Goal: Task Accomplishment & Management: Use online tool/utility

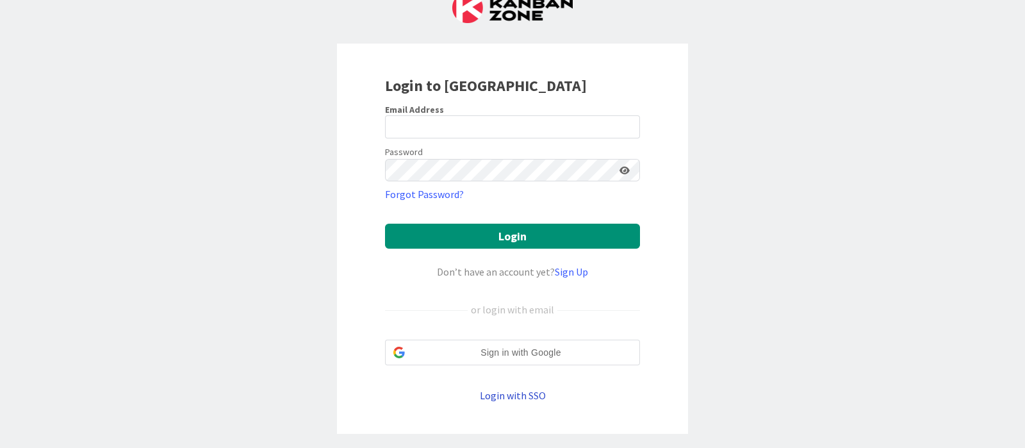
scroll to position [40, 0]
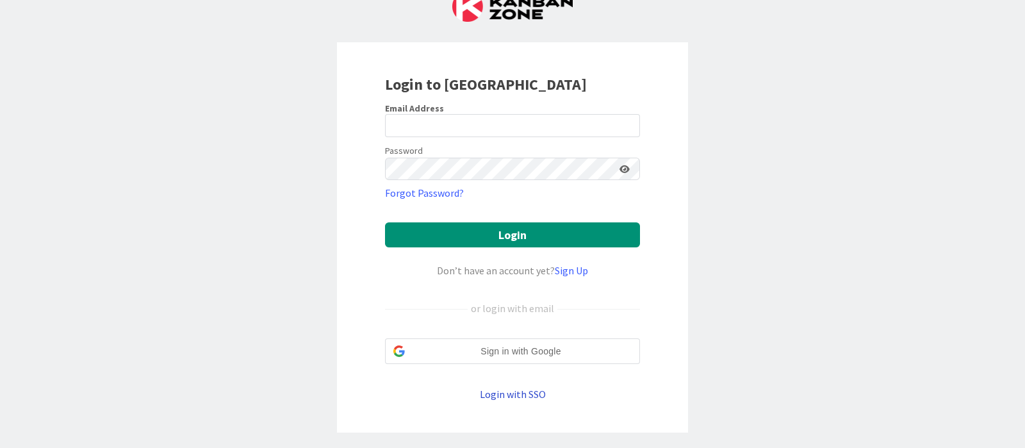
click at [508, 398] on link "Login with SSO" at bounding box center [513, 394] width 66 height 13
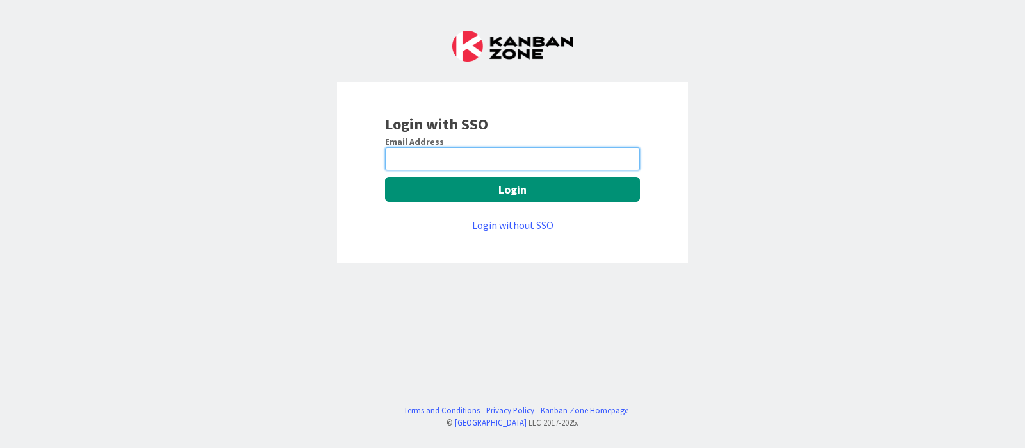
click at [495, 165] on input "email" at bounding box center [512, 158] width 255 height 23
type input "[PERSON_NAME][EMAIL_ADDRESS][DOMAIN_NAME]"
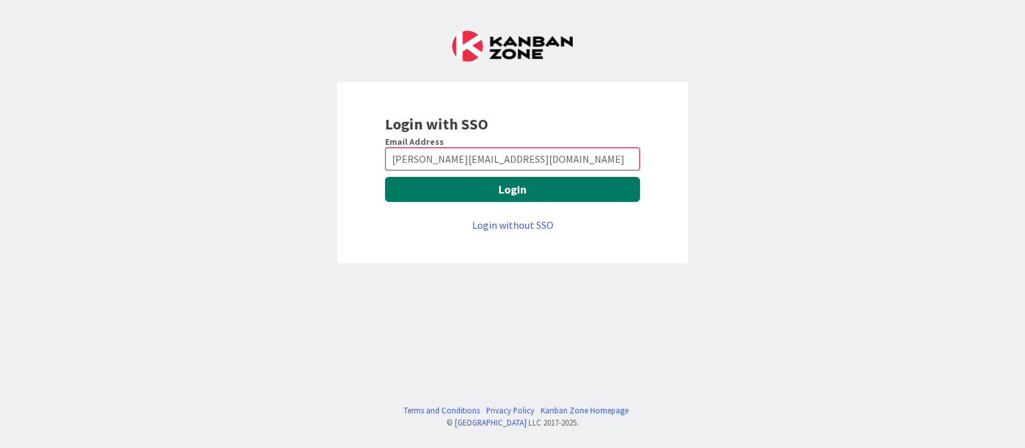
click at [516, 193] on button "Login" at bounding box center [512, 189] width 255 height 25
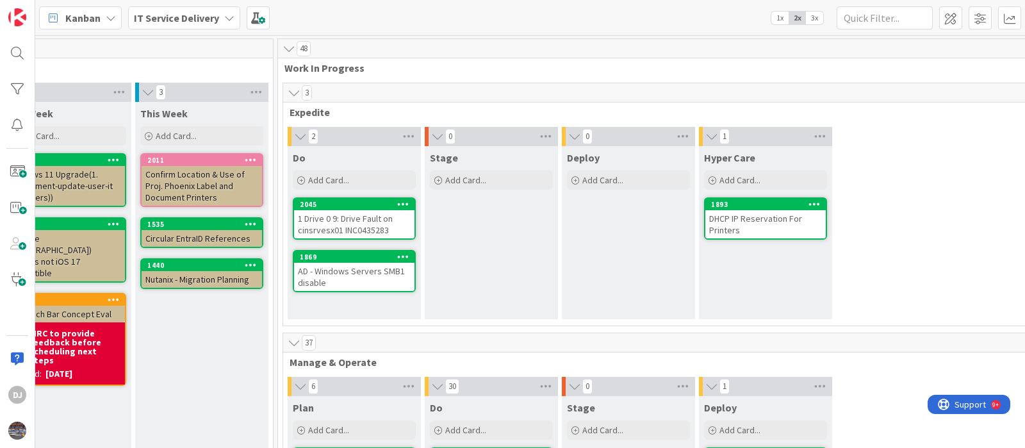
scroll to position [0, 459]
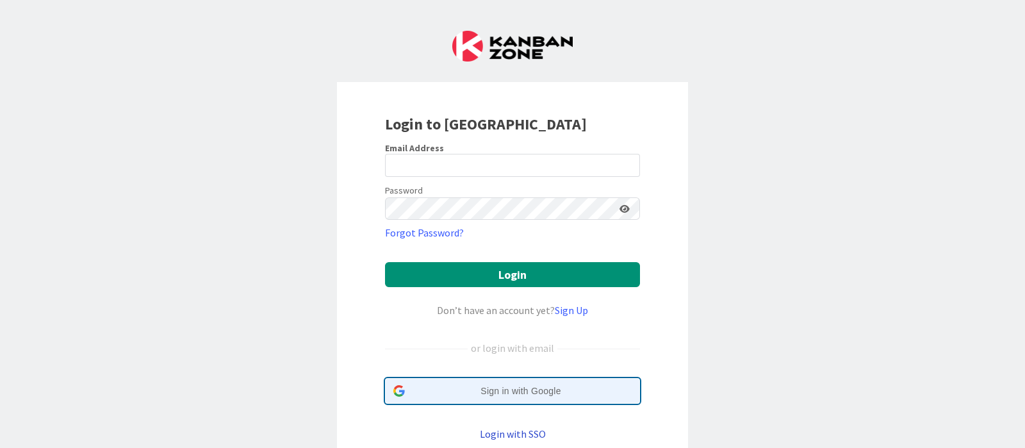
click at [510, 384] on span "Sign in with Google" at bounding box center [521, 390] width 222 height 13
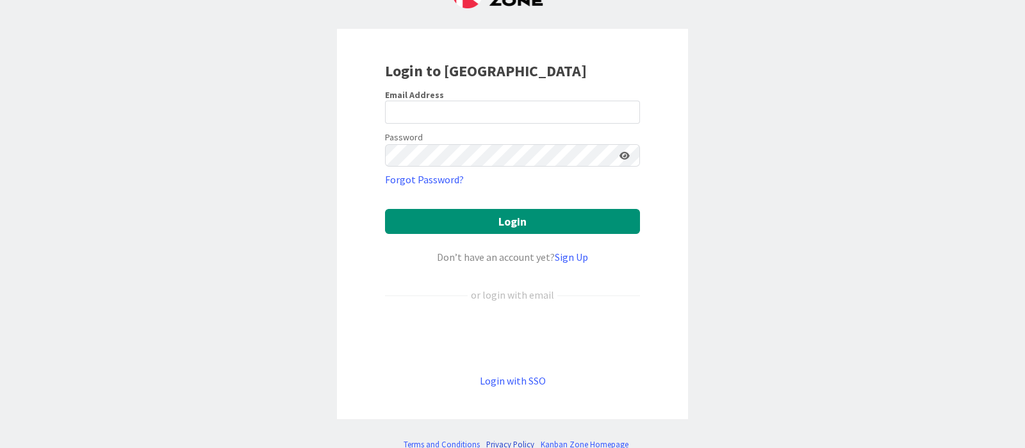
scroll to position [86, 0]
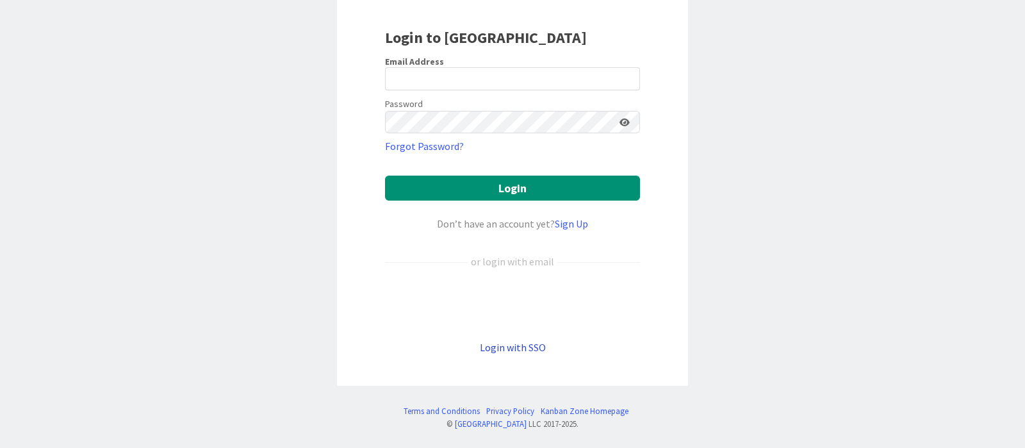
click at [514, 342] on link "Login with SSO" at bounding box center [513, 347] width 66 height 13
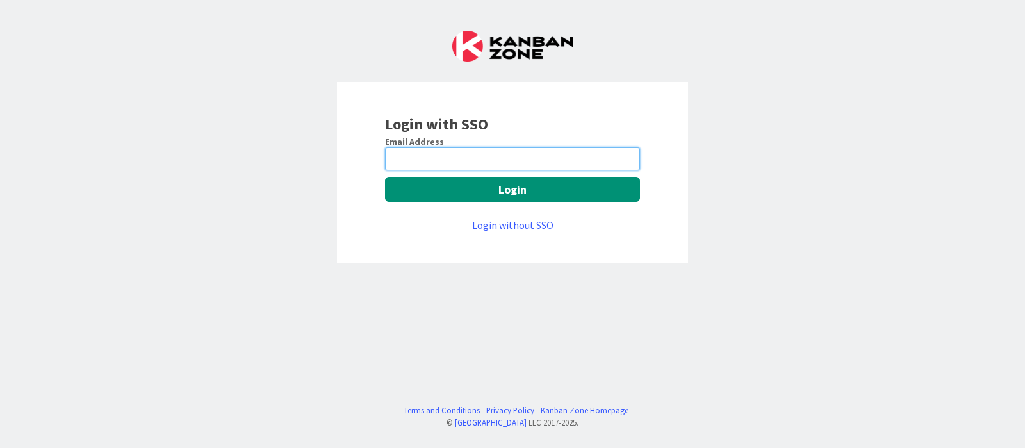
click at [500, 158] on input "email" at bounding box center [512, 158] width 255 height 23
type input "[PERSON_NAME][EMAIL_ADDRESS][DOMAIN_NAME]"
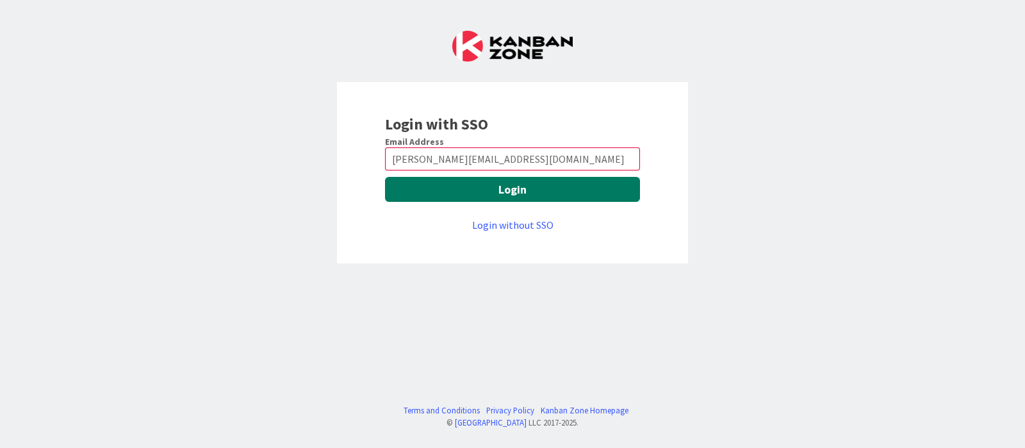
click at [508, 189] on button "Login" at bounding box center [512, 189] width 255 height 25
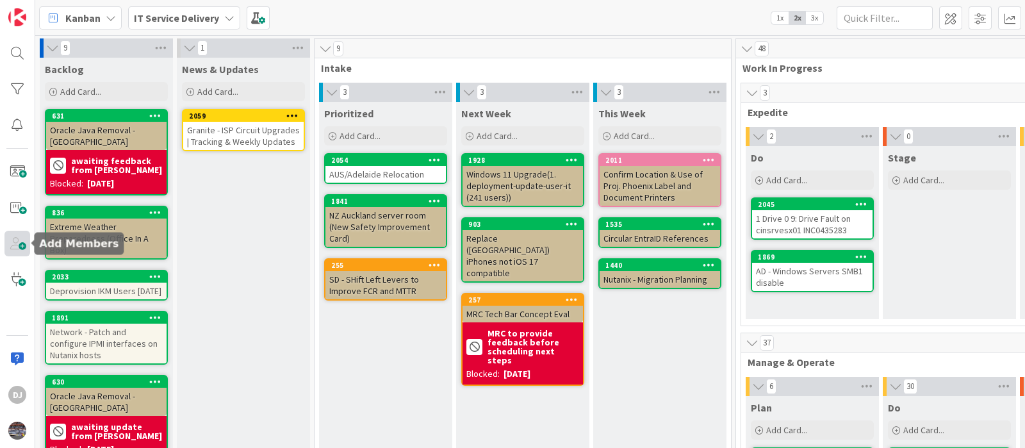
click at [17, 250] on span at bounding box center [17, 244] width 26 height 26
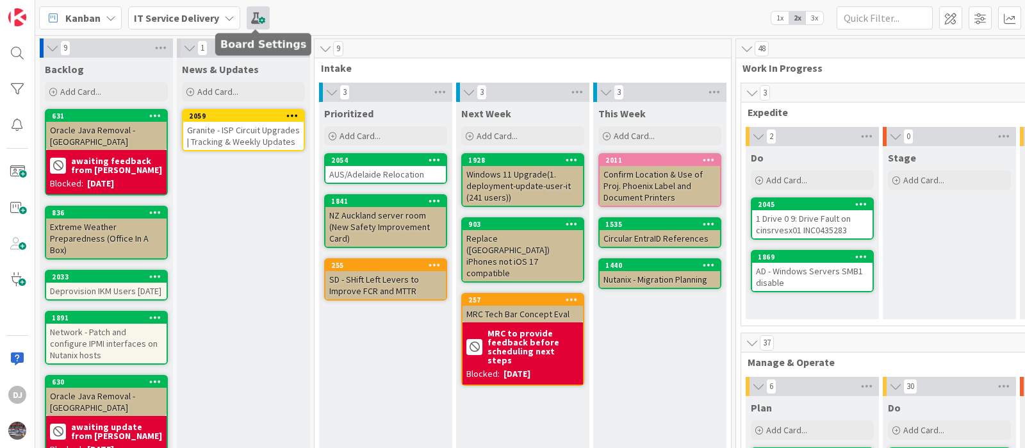
click at [255, 16] on span at bounding box center [258, 17] width 23 height 23
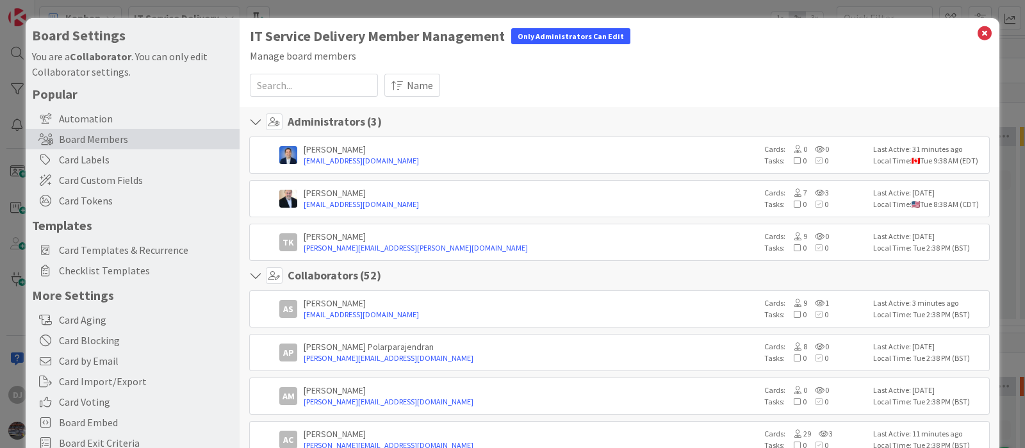
click at [600, 2] on div "Board Settings You are a Collaborator . You can only edit Collaborator settings…" at bounding box center [512, 224] width 1025 height 448
